Goal: Communication & Community: Connect with others

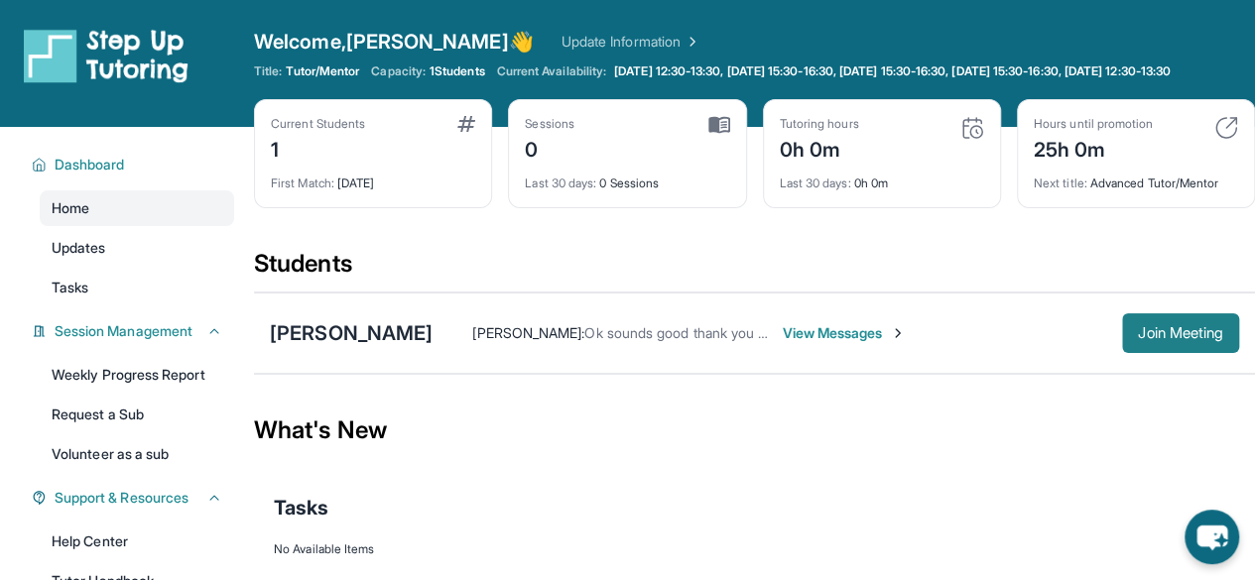
drag, startPoint x: 1104, startPoint y: 322, endPoint x: 1145, endPoint y: 350, distance: 49.2
click at [1107, 325] on div "[PERSON_NAME] [PERSON_NAME] : Ok sounds good thank you so much I look forward t…" at bounding box center [754, 333] width 1001 height 81
click at [1149, 339] on span "Join Meeting" at bounding box center [1180, 333] width 85 height 12
drag, startPoint x: 1174, startPoint y: 371, endPoint x: 1182, endPoint y: 358, distance: 15.1
click at [1174, 370] on div "[PERSON_NAME] [PERSON_NAME] : Ok sounds good thank you so much I look forward t…" at bounding box center [754, 333] width 1001 height 81
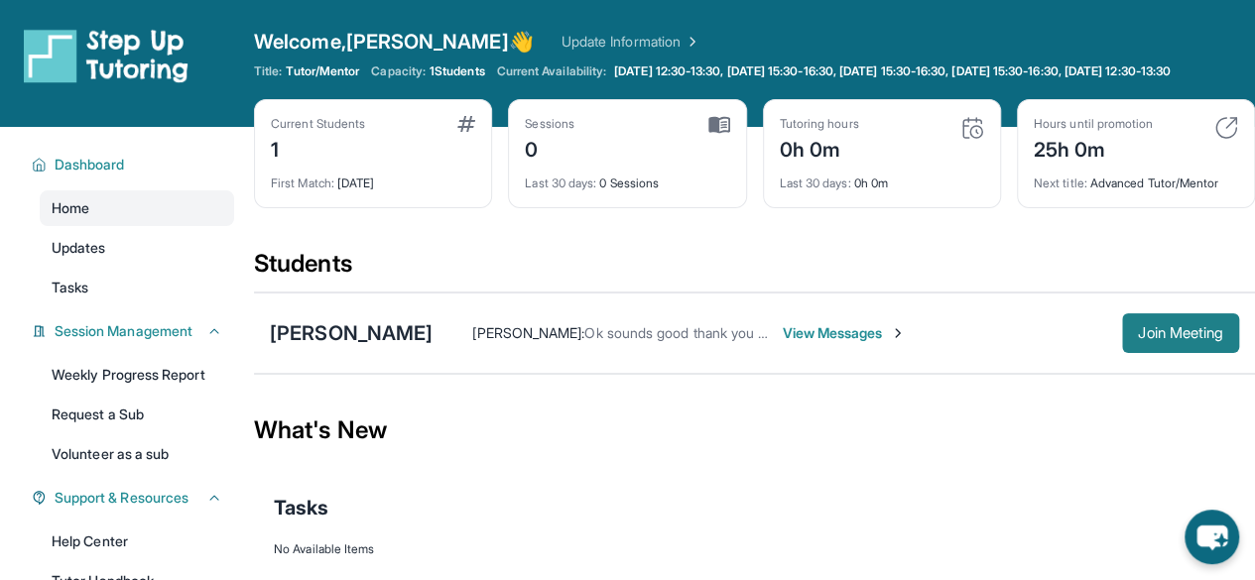
click at [1184, 339] on span "Join Meeting" at bounding box center [1180, 333] width 85 height 12
click at [840, 343] on span "View Messages" at bounding box center [844, 333] width 124 height 20
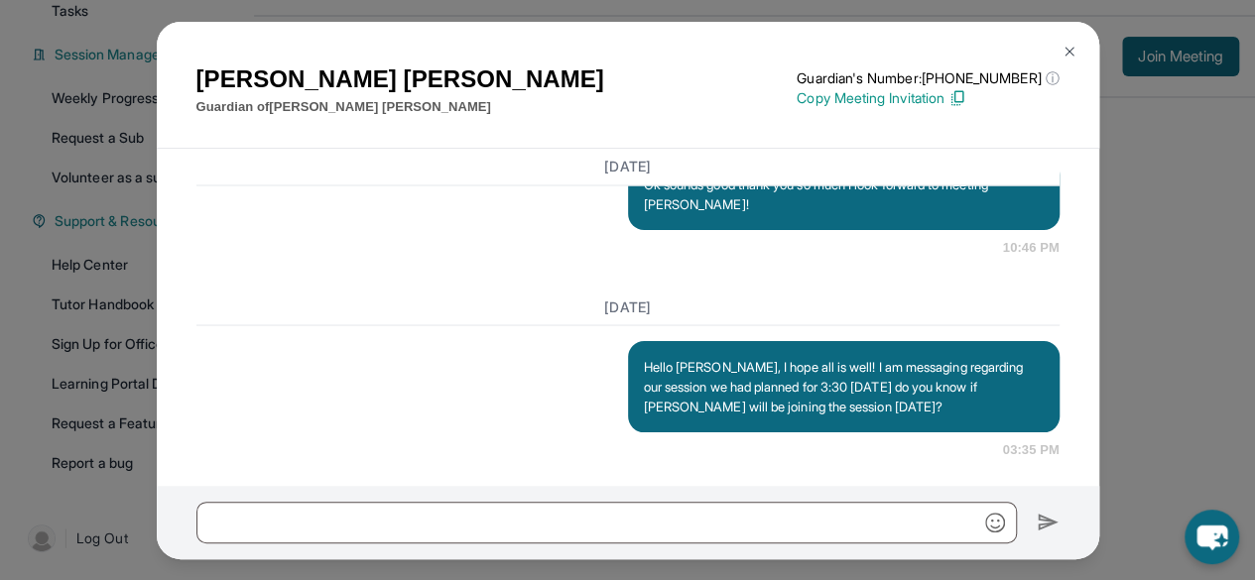
scroll to position [1914, 0]
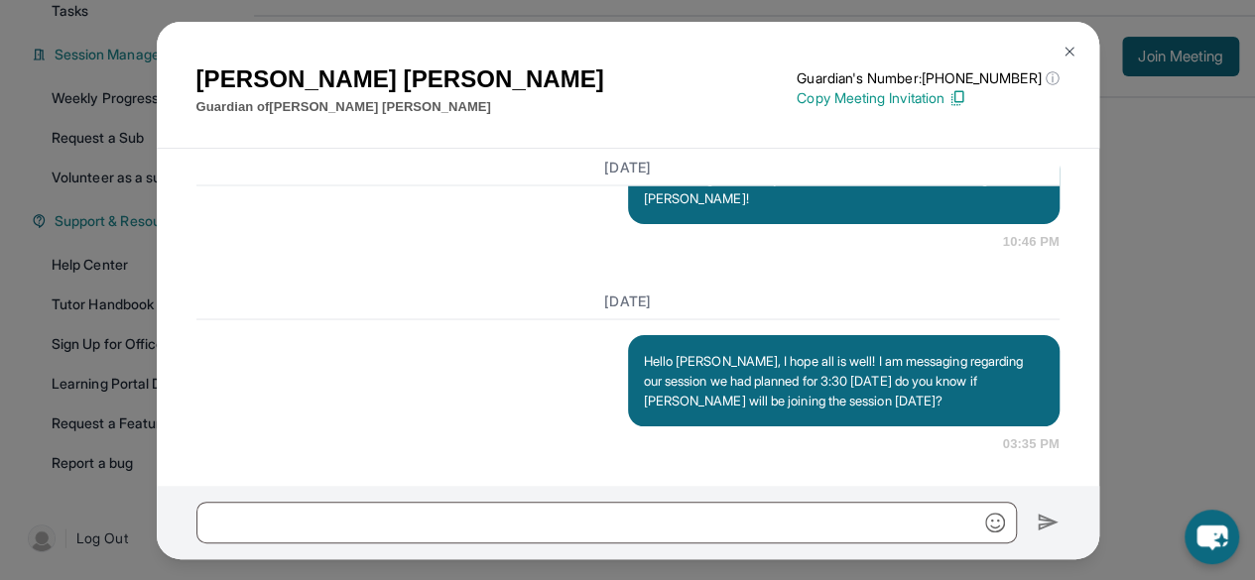
click at [1063, 57] on img at bounding box center [1069, 52] width 16 height 16
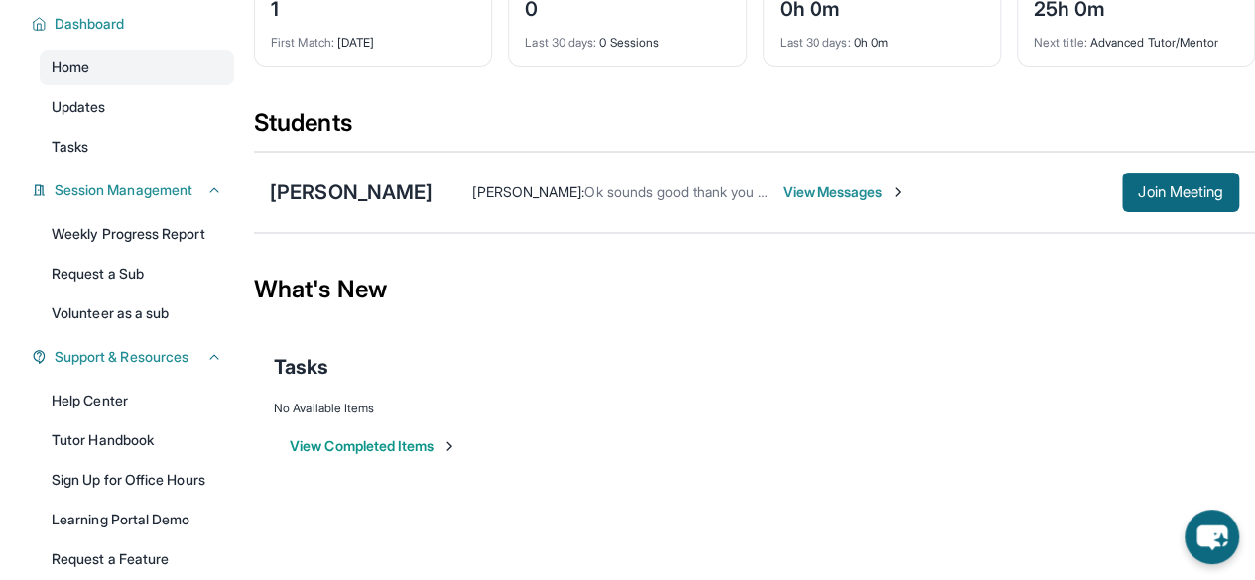
scroll to position [0, 0]
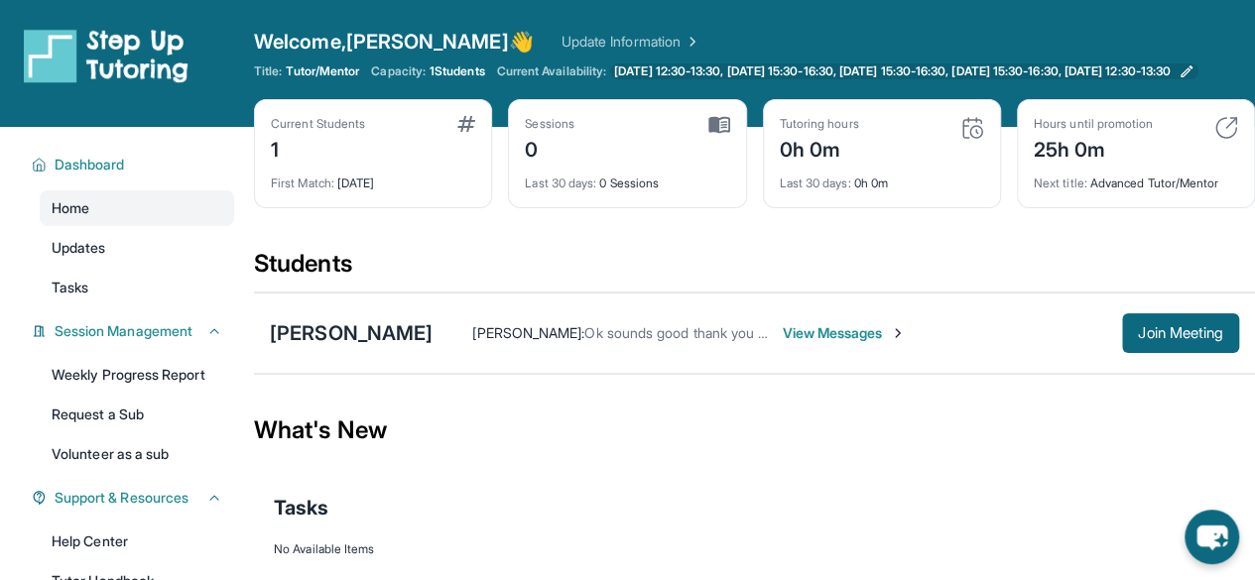
click at [942, 78] on span "[DATE] 12:30-13:30, [DATE] 15:30-16:30, [DATE] 15:30-16:30, [DATE] 15:30-16:30,…" at bounding box center [892, 71] width 556 height 16
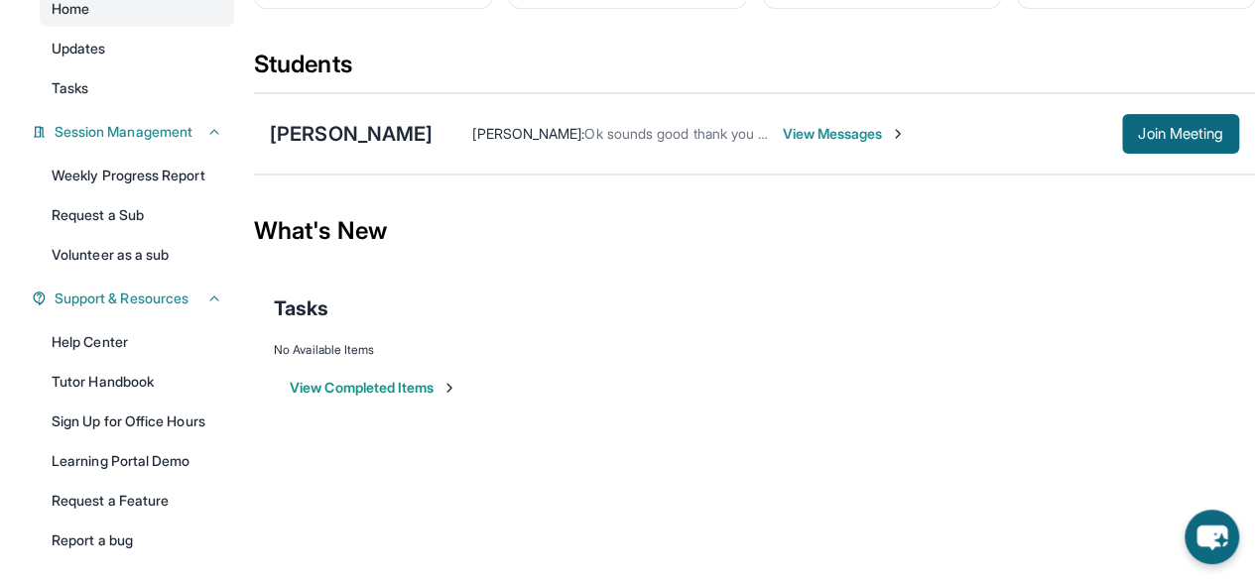
scroll to position [93, 0]
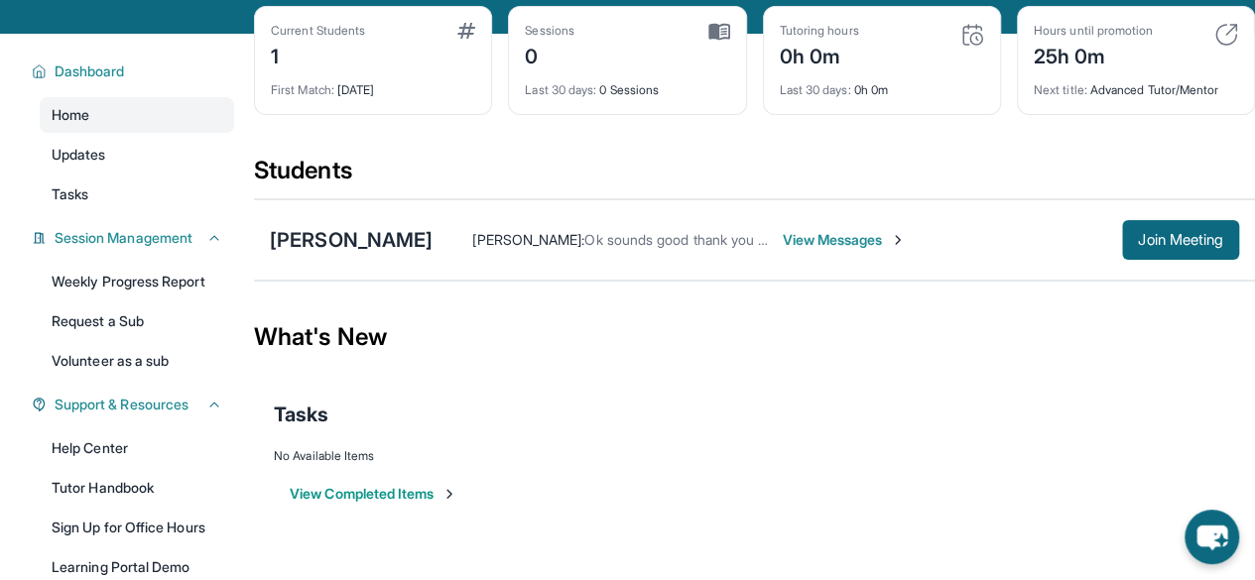
click at [847, 245] on span "View Messages" at bounding box center [844, 240] width 124 height 20
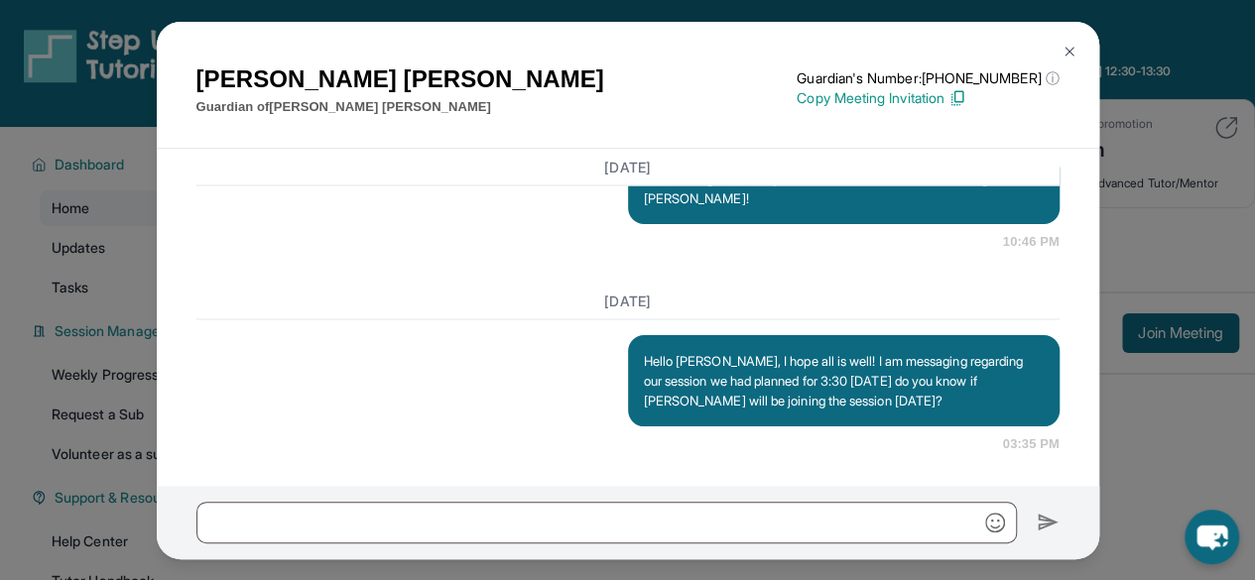
scroll to position [1716, 0]
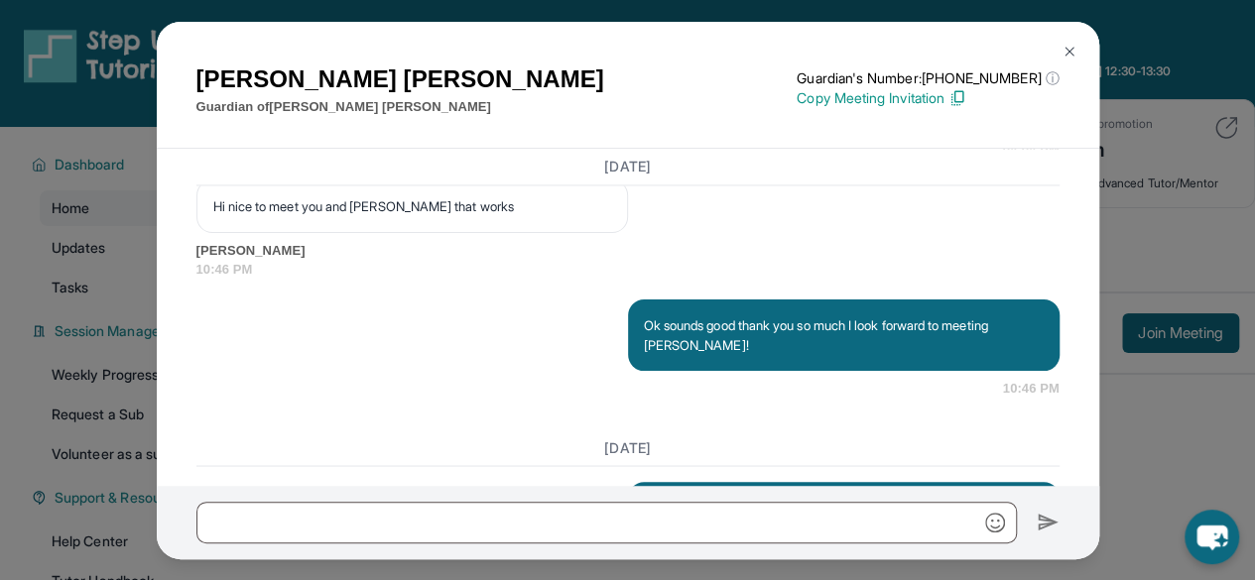
click at [1072, 42] on button at bounding box center [1069, 52] width 40 height 40
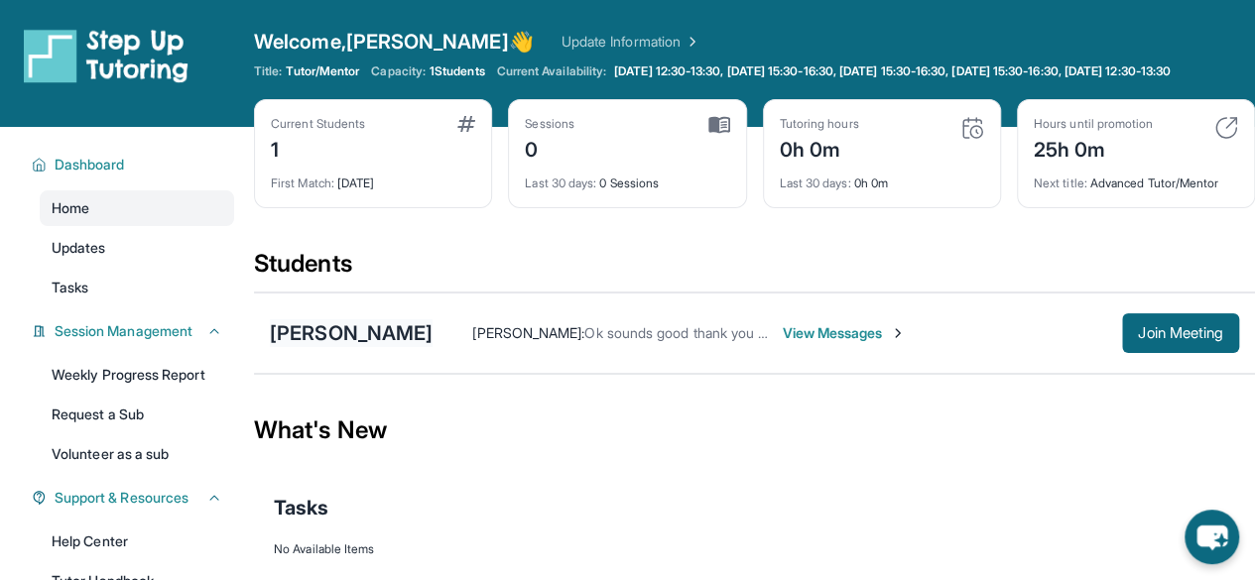
click at [401, 347] on div "[PERSON_NAME]" at bounding box center [351, 333] width 163 height 28
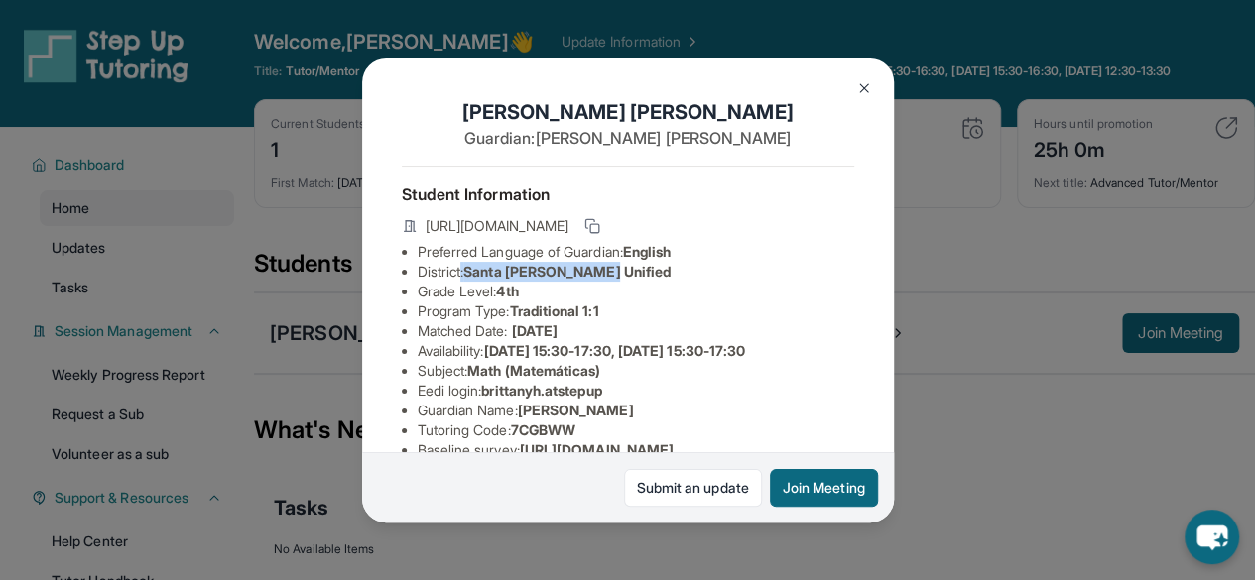
drag, startPoint x: 627, startPoint y: 283, endPoint x: 465, endPoint y: 284, distance: 161.7
click at [465, 282] on li "District: Santa [PERSON_NAME] Unified" at bounding box center [636, 272] width 436 height 20
click at [476, 280] on span "Santa [PERSON_NAME] Unified" at bounding box center [566, 271] width 207 height 17
drag, startPoint x: 474, startPoint y: 285, endPoint x: 618, endPoint y: 289, distance: 143.9
click at [618, 282] on li "District: Santa [PERSON_NAME] Unified" at bounding box center [636, 272] width 436 height 20
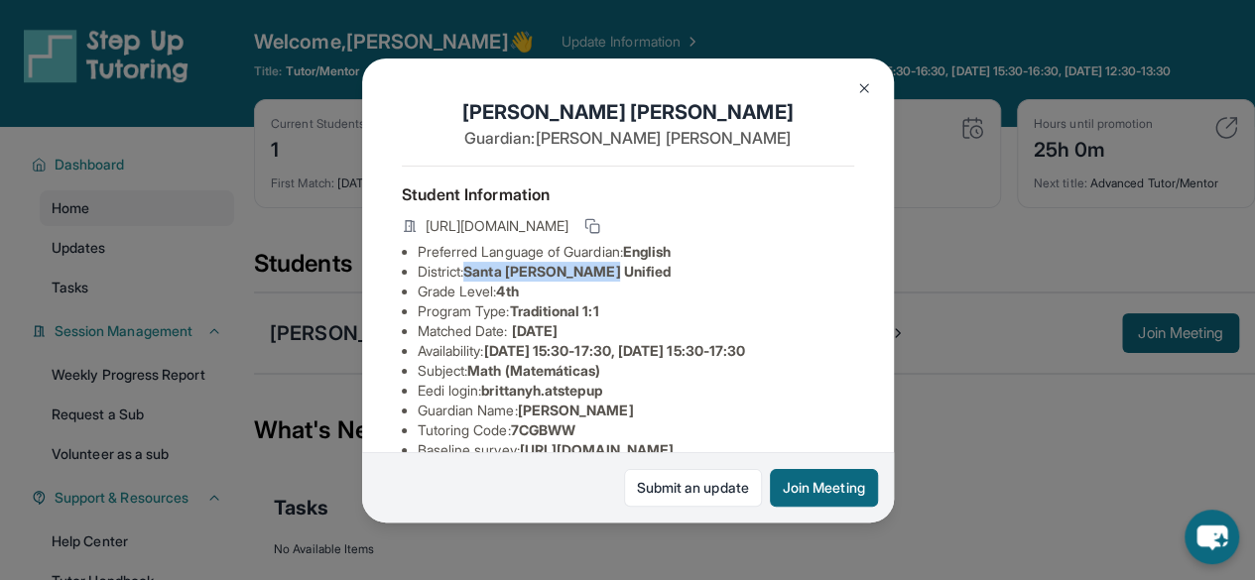
drag, startPoint x: 619, startPoint y: 289, endPoint x: 628, endPoint y: 281, distance: 11.9
click at [621, 282] on li "District: Santa [PERSON_NAME] Unified" at bounding box center [636, 272] width 436 height 20
click at [862, 81] on img at bounding box center [864, 88] width 16 height 16
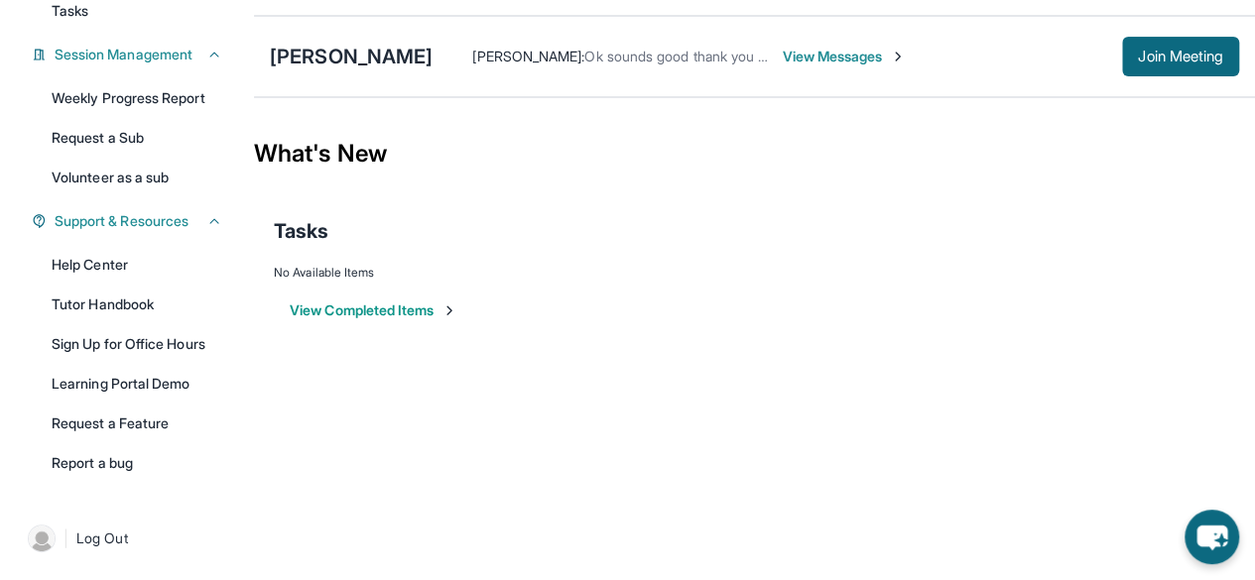
scroll to position [192, 0]
